Goal: Task Accomplishment & Management: Use online tool/utility

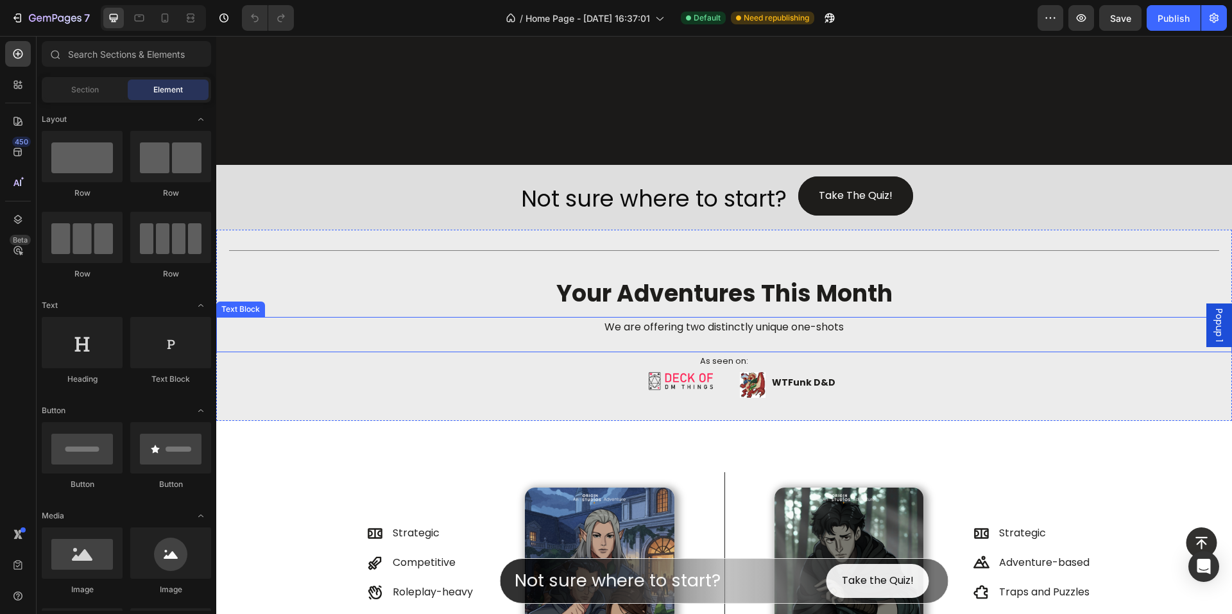
scroll to position [449, 0]
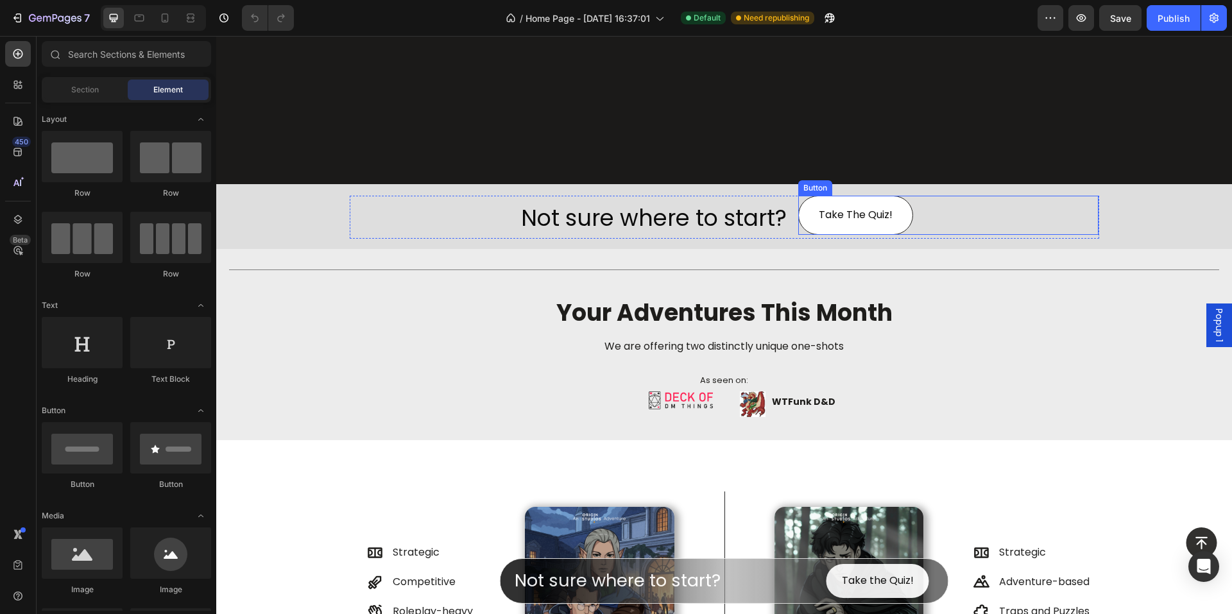
click at [904, 211] on link "Take The Quiz!" at bounding box center [856, 215] width 115 height 39
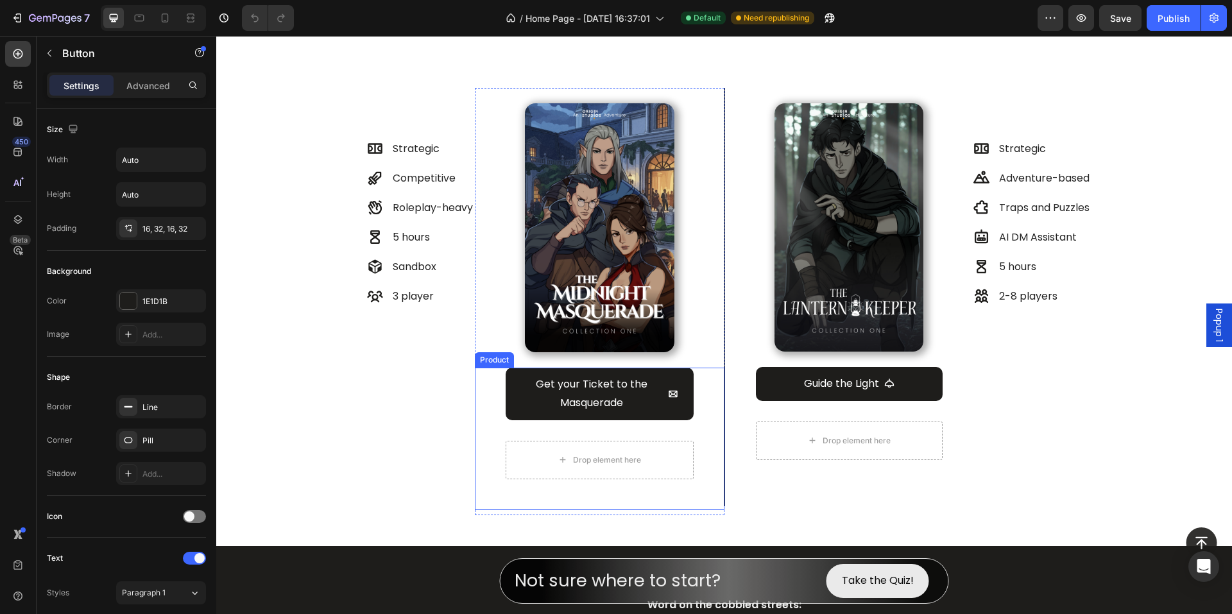
scroll to position [770, 0]
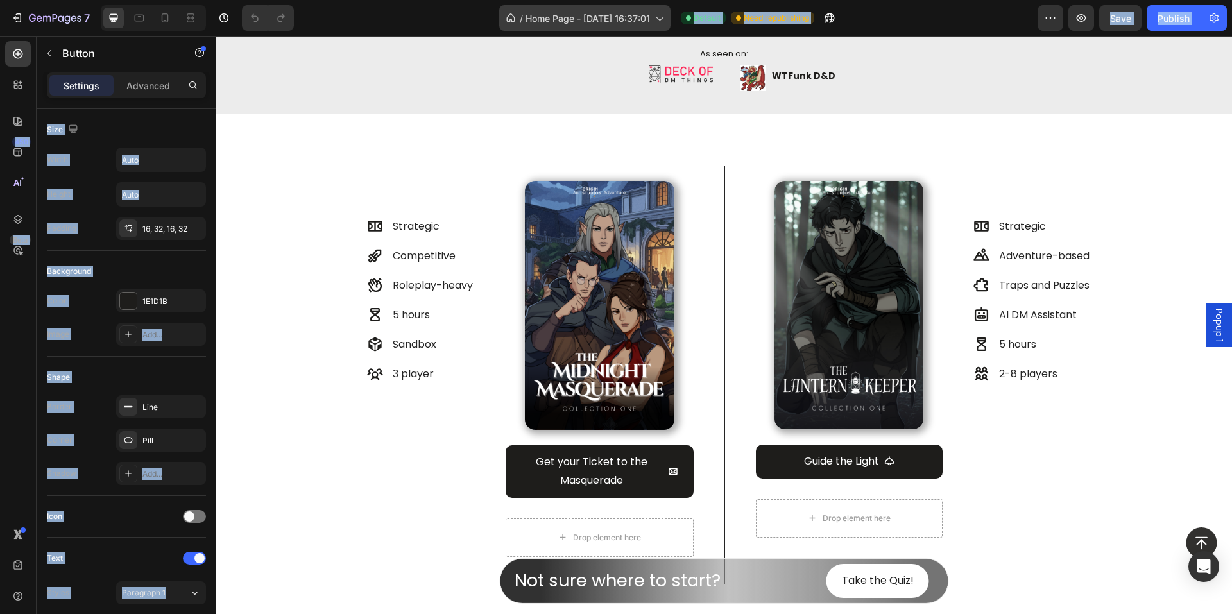
drag, startPoint x: 599, startPoint y: 37, endPoint x: 599, endPoint y: 26, distance: 10.3
click at [600, 36] on div "7 Version history / Home Page - [DATE] 16:37:01 Default Need republishing Previ…" at bounding box center [616, 18] width 1232 height 37
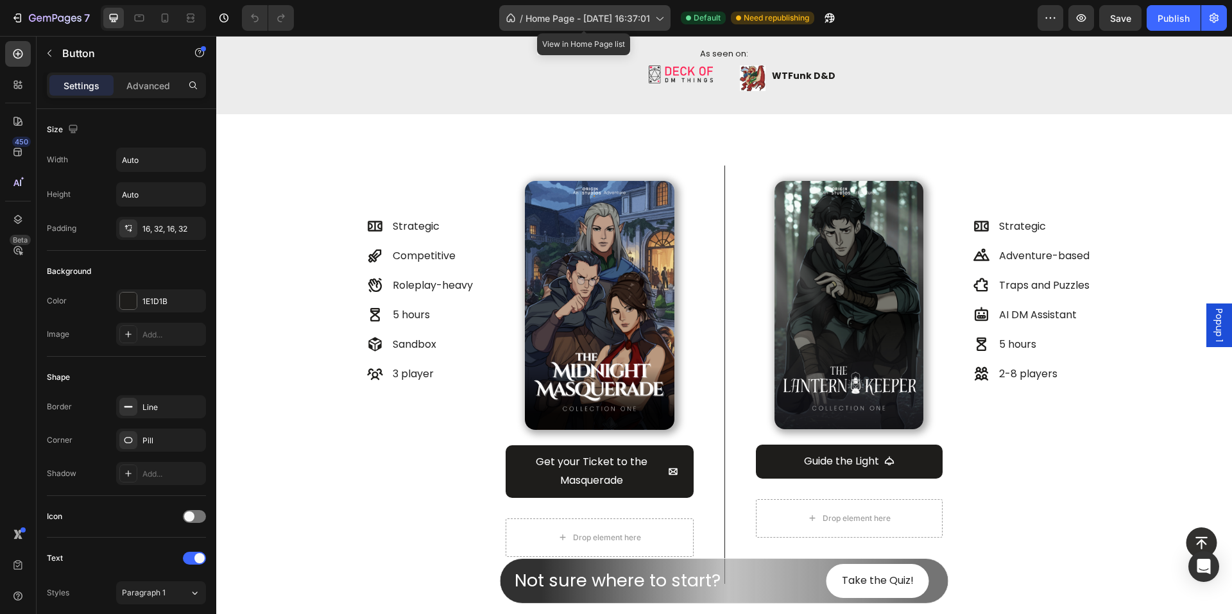
click at [600, 12] on span "Home Page - Feb 3, 16:37:01" at bounding box center [588, 18] width 125 height 13
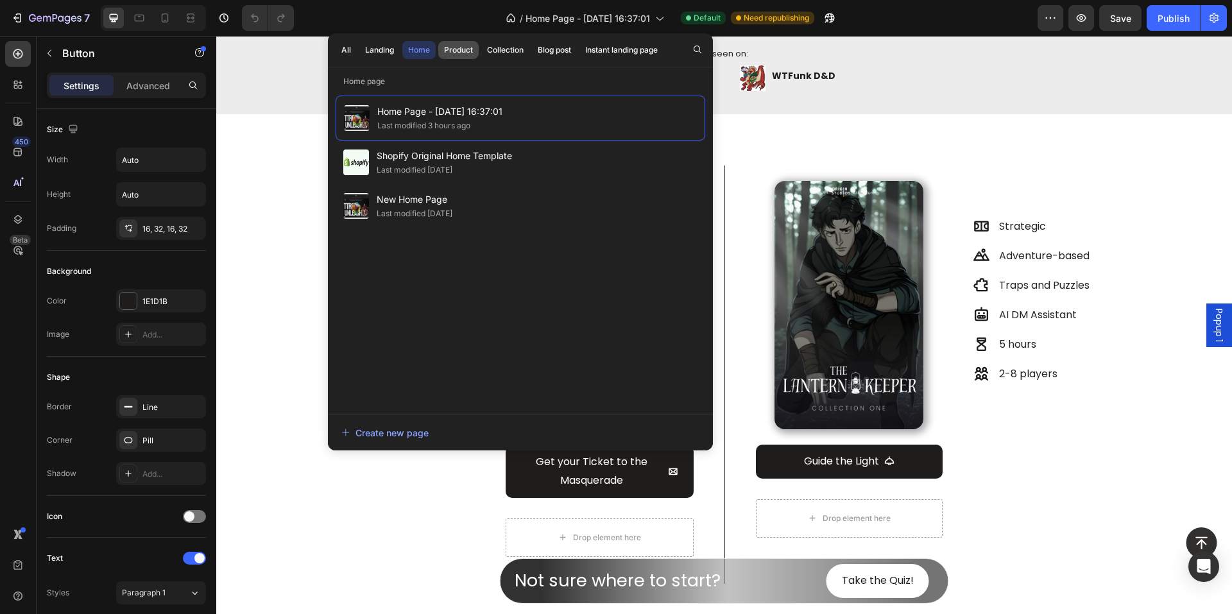
click at [461, 49] on div "Product" at bounding box center [458, 50] width 29 height 12
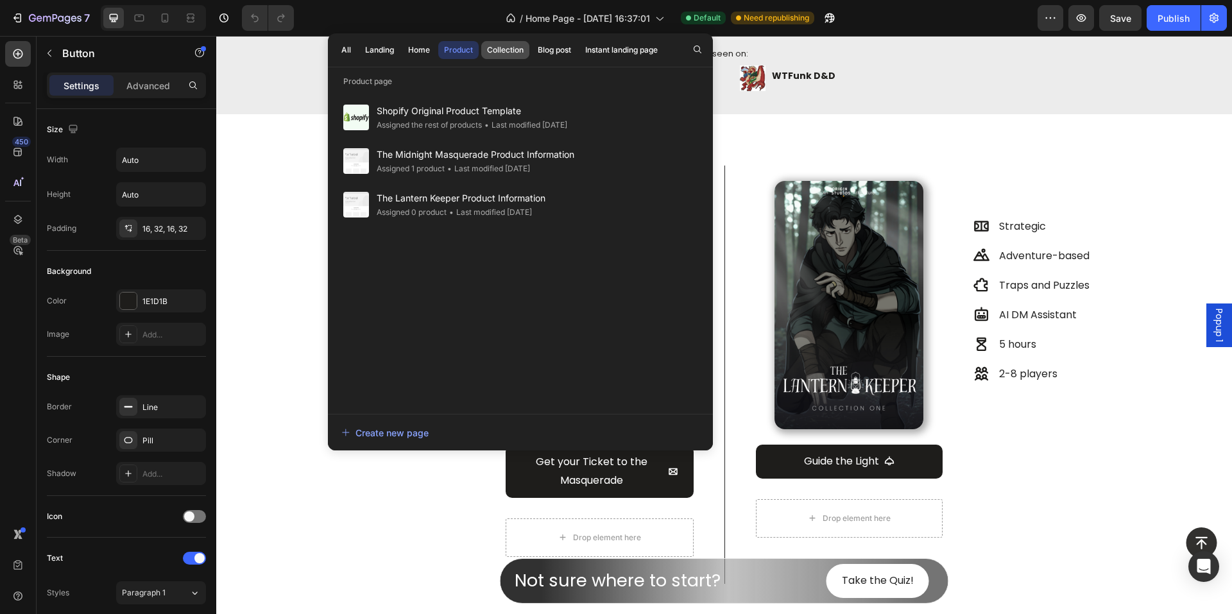
click at [508, 58] on button "Collection" at bounding box center [505, 50] width 48 height 18
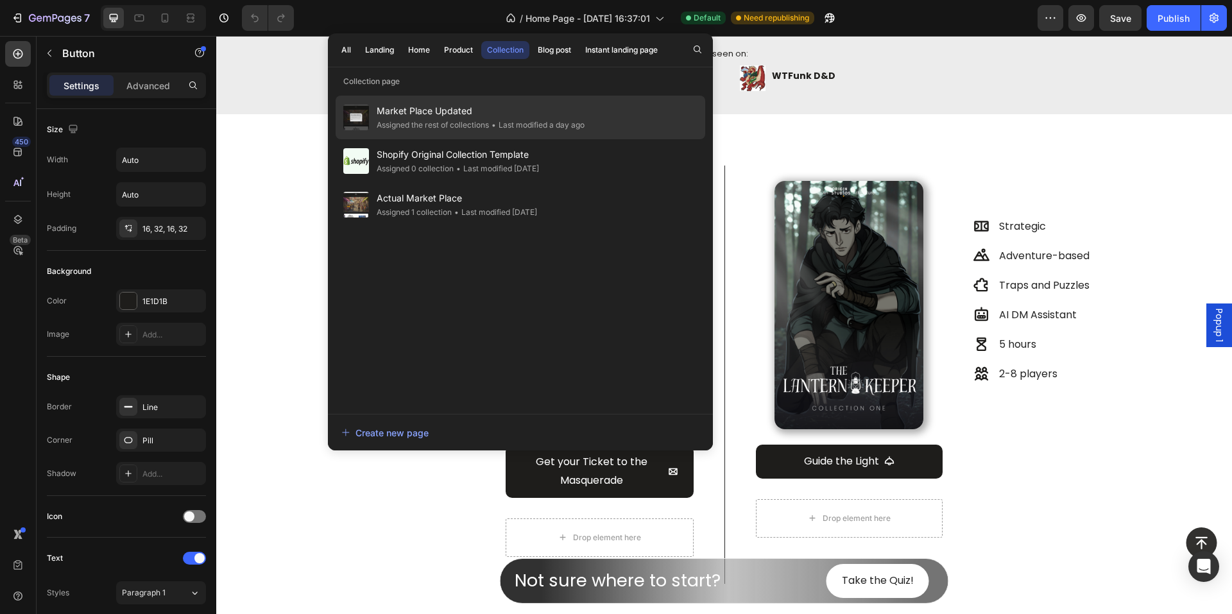
click at [489, 119] on div "Assigned the rest of collections" at bounding box center [433, 125] width 112 height 13
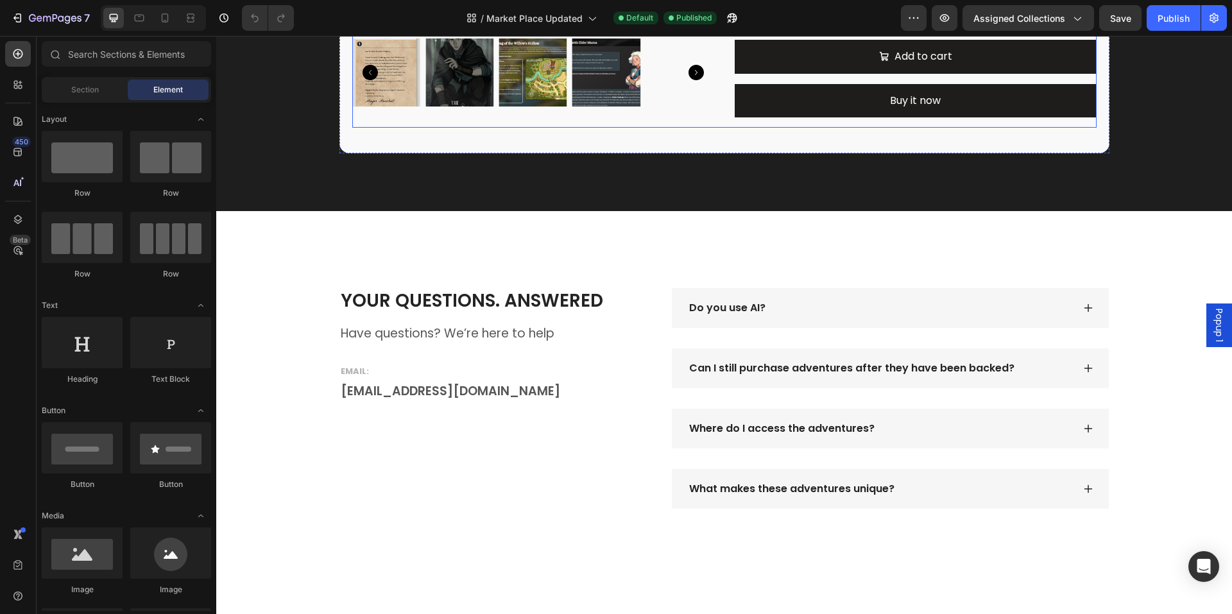
scroll to position [1669, 0]
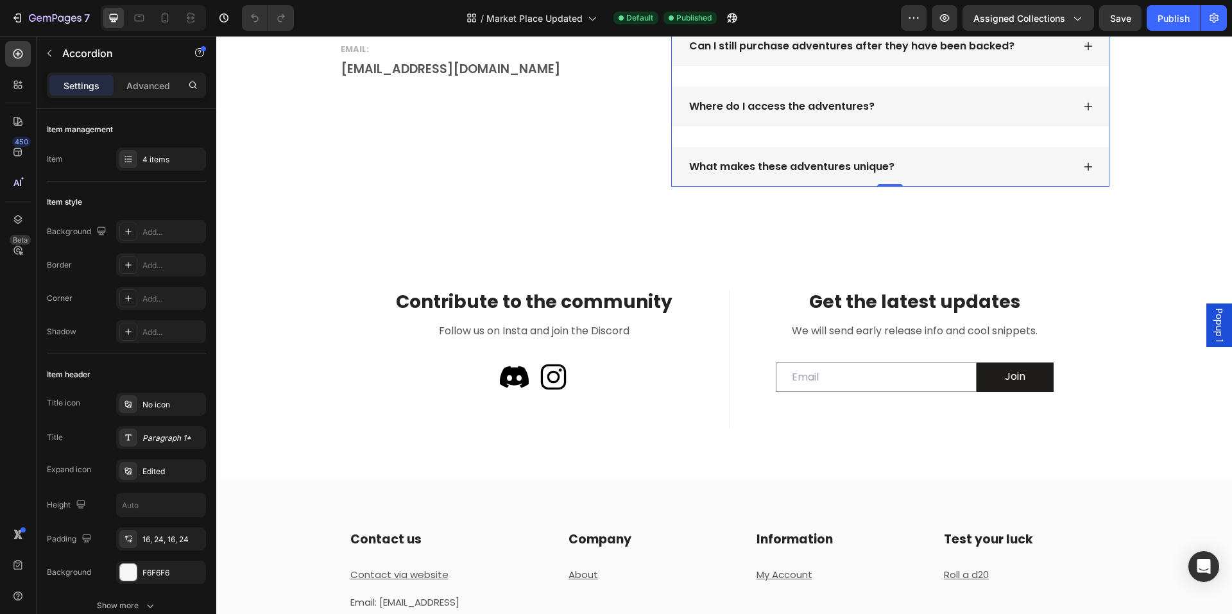
scroll to position [1412, 0]
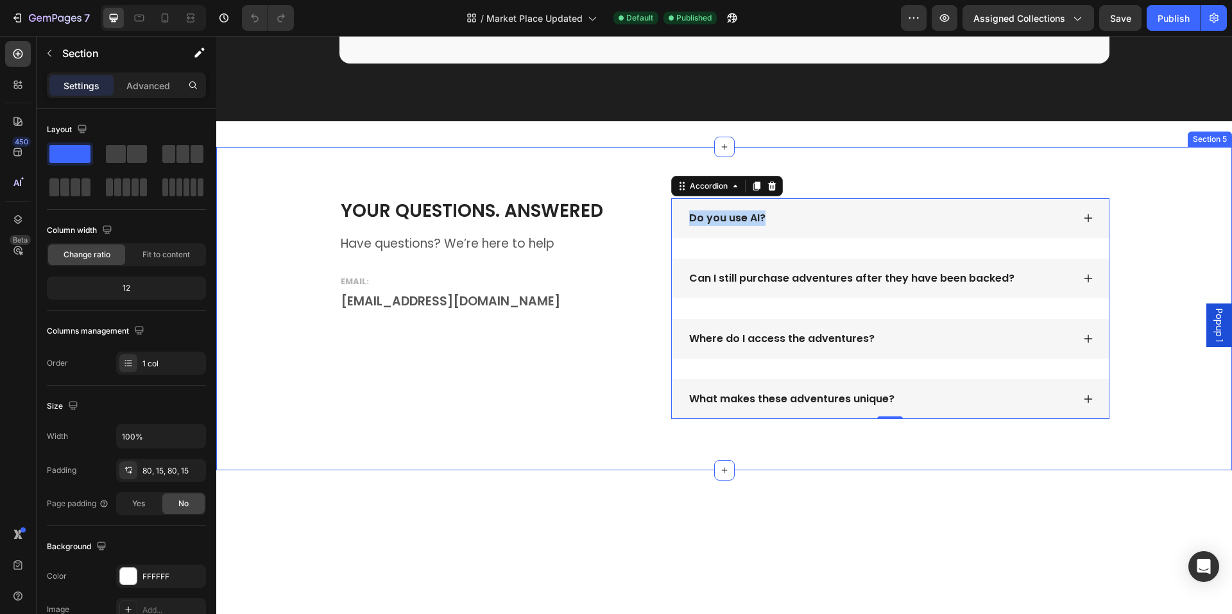
click at [994, 371] on div "YOUR QUESTIONS. ANSWERED Heading Have questions? We’re here to help Text block …" at bounding box center [724, 309] width 1016 height 324
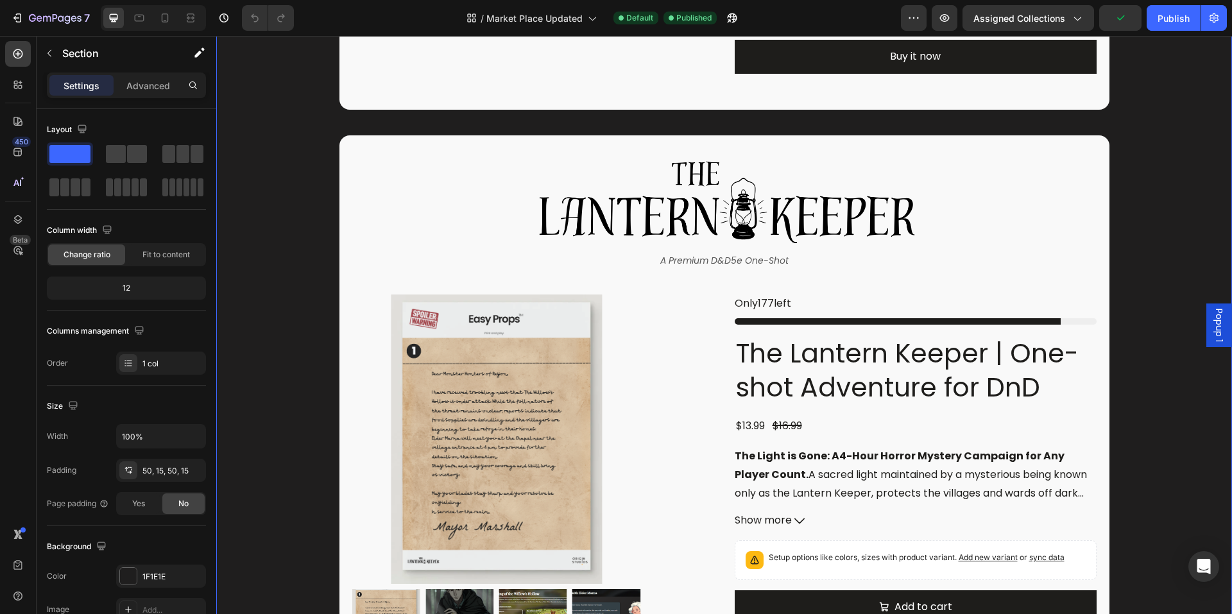
scroll to position [578, 0]
